Goal: Find specific page/section: Find specific page/section

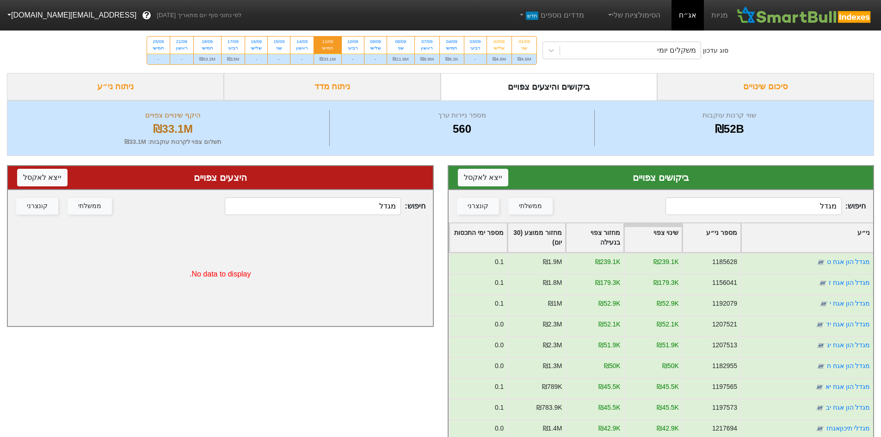
click at [802, 206] on input "מגדל" at bounding box center [754, 207] width 176 height 18
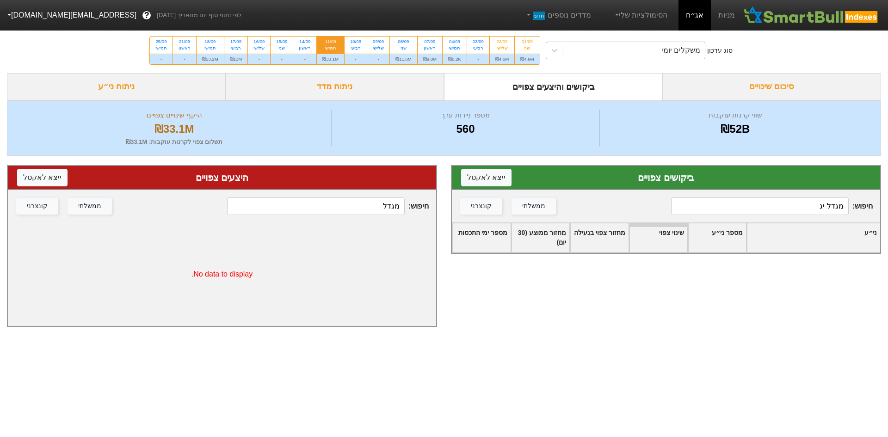
click at [694, 51] on div "משקלים יומי" at bounding box center [681, 50] width 39 height 11
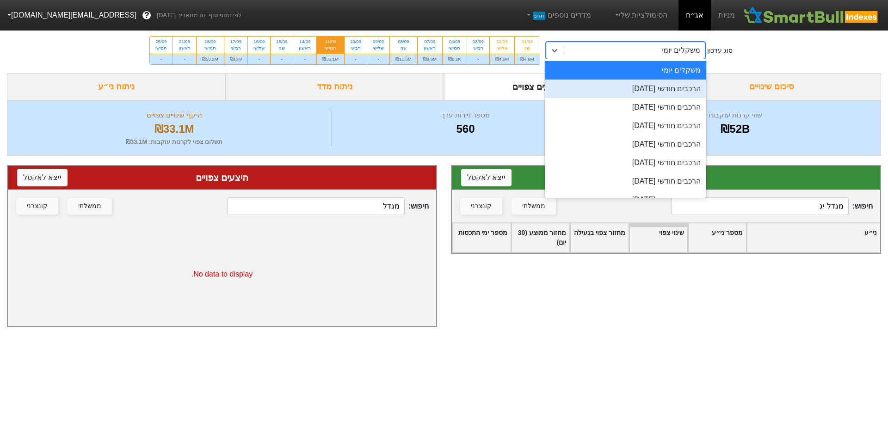
click at [676, 84] on div "הרכבים חודשי [DATE]" at bounding box center [626, 89] width 162 height 19
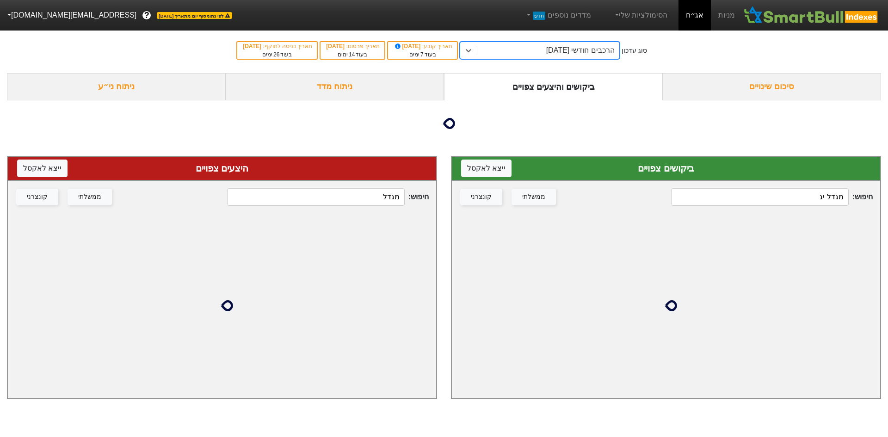
click at [795, 201] on input "מגדל יג" at bounding box center [760, 197] width 178 height 18
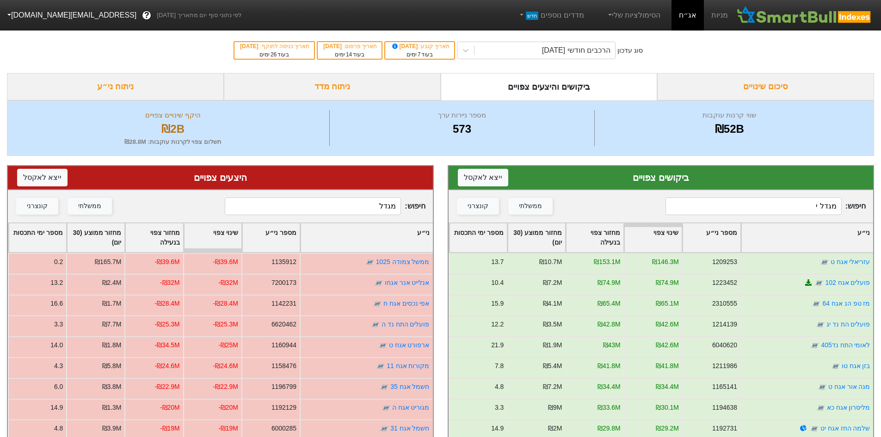
type input "מגדל יג"
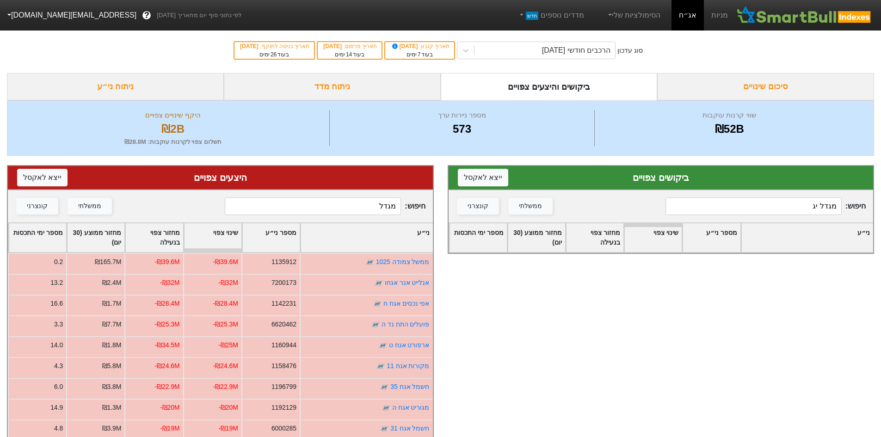
click at [312, 208] on input "מגדל" at bounding box center [313, 207] width 176 height 18
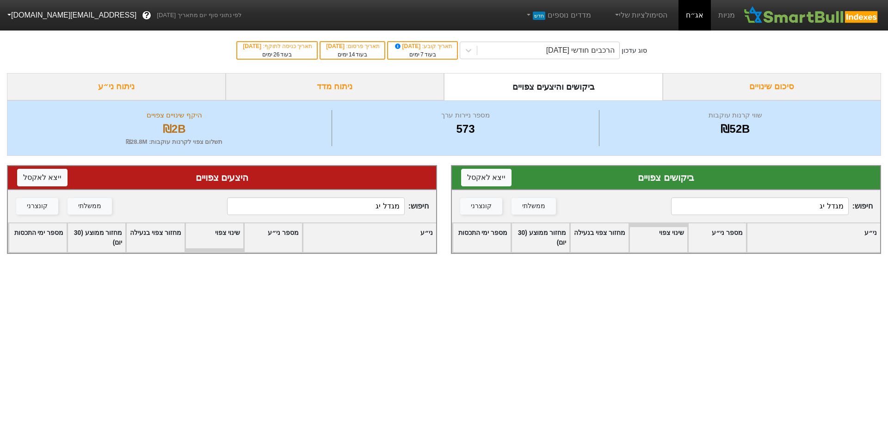
click at [347, 212] on input "מגדל יג" at bounding box center [316, 207] width 178 height 18
type input "מגדל"
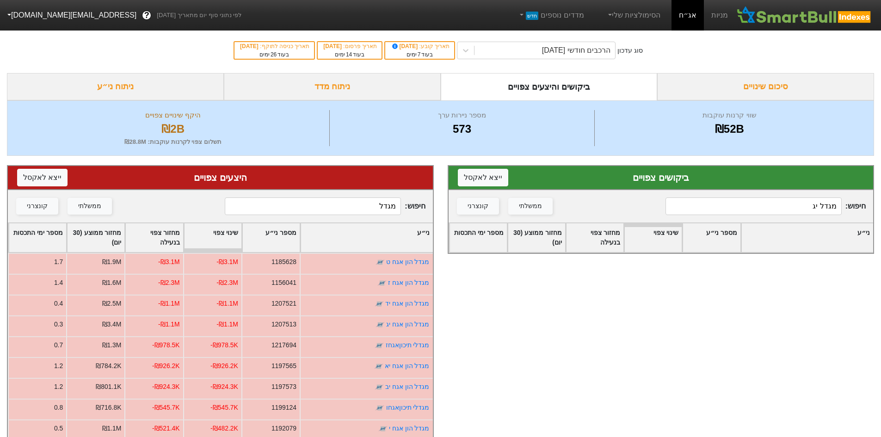
click at [353, 205] on input "מגדל" at bounding box center [313, 207] width 176 height 18
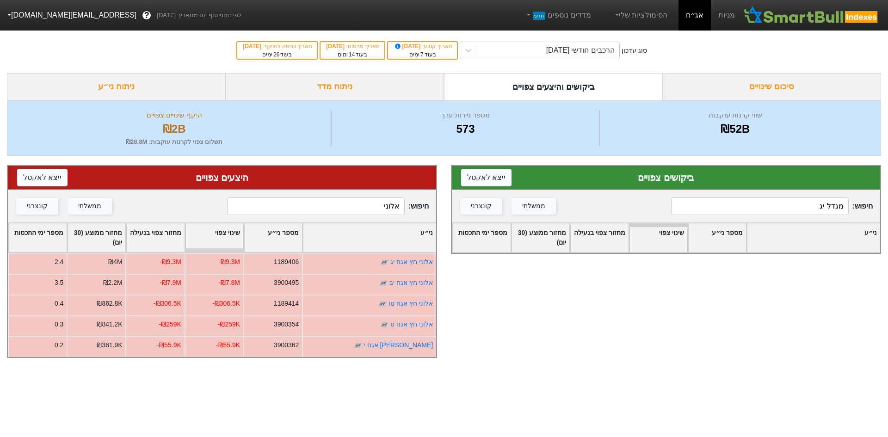
type input "אלוני"
